Goal: Transaction & Acquisition: Purchase product/service

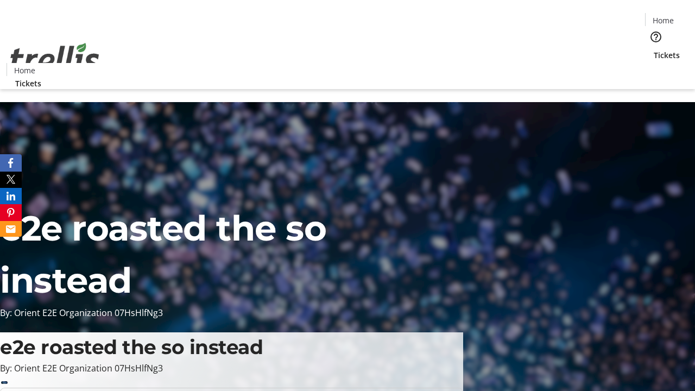
click at [654, 49] on span "Tickets" at bounding box center [667, 54] width 26 height 11
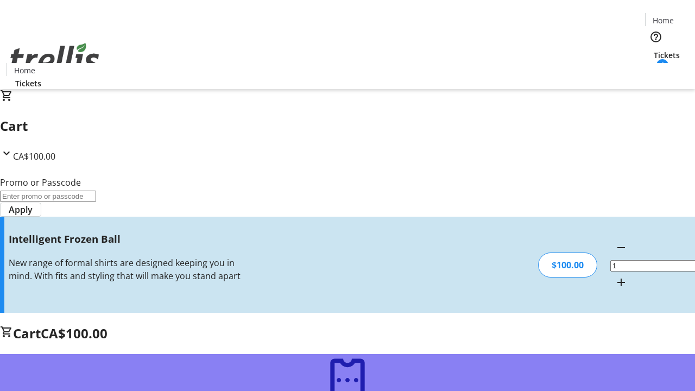
type input "FREE"
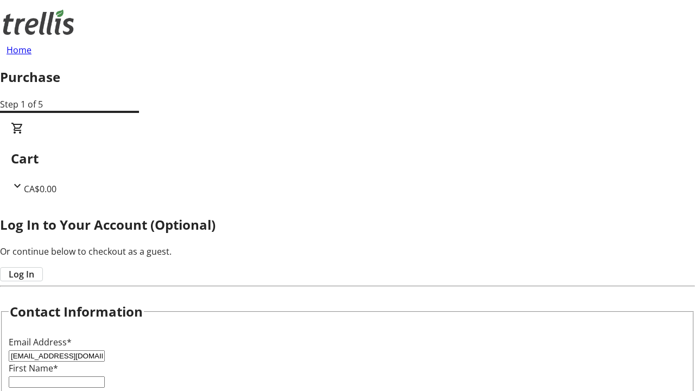
type input "[EMAIL_ADDRESS][DOMAIN_NAME]"
type input "Thea"
type input "Green"
